Goal: Complete application form

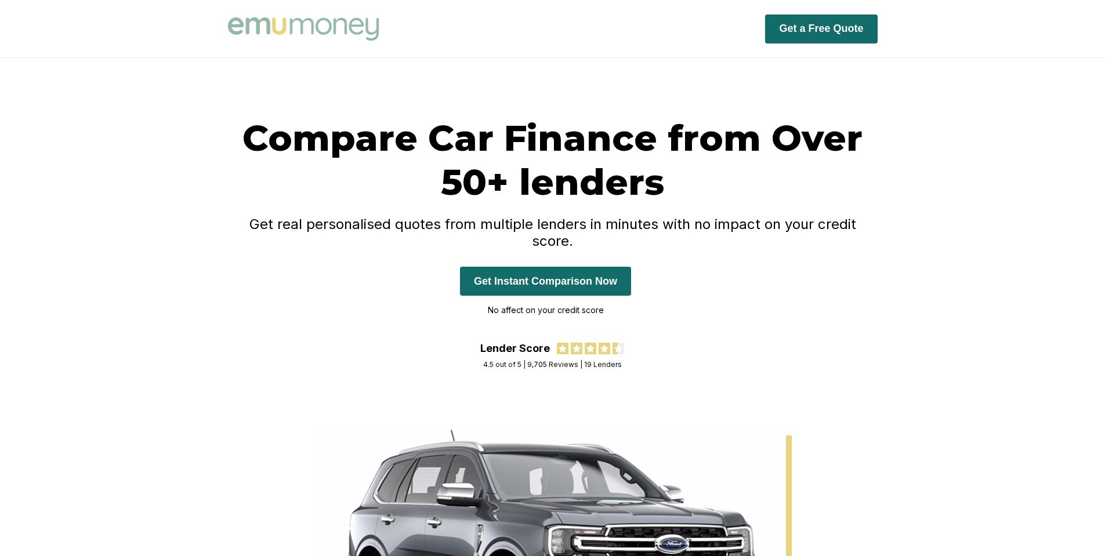
click at [825, 32] on button "Get a Free Quote" at bounding box center [821, 29] width 112 height 29
